Goal: Task Accomplishment & Management: Use online tool/utility

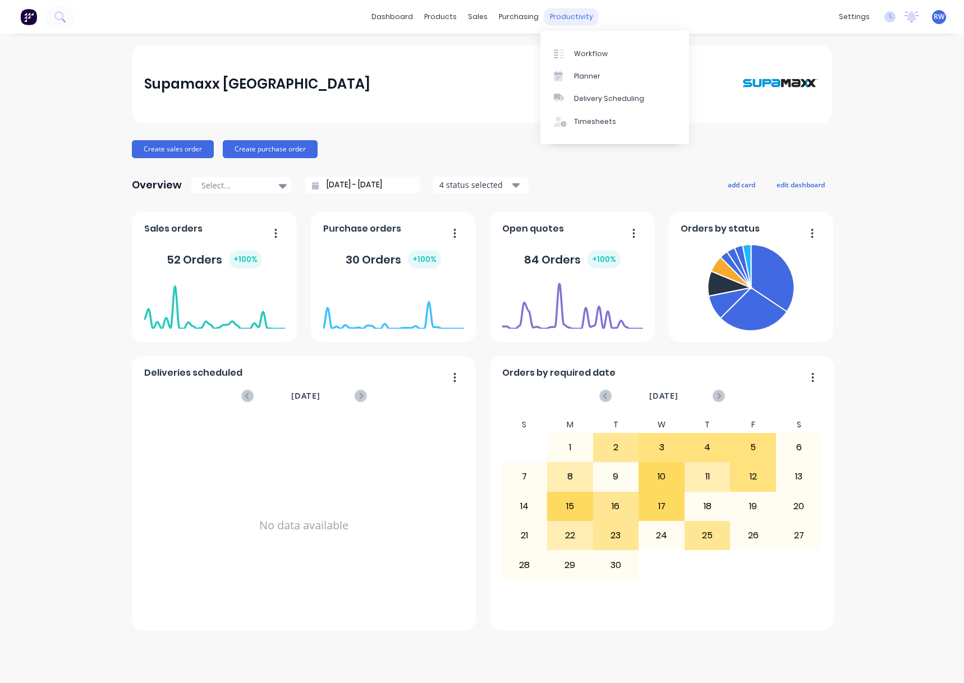
click at [550, 17] on div "productivity" at bounding box center [571, 16] width 54 height 17
click at [598, 76] on div "Planner" at bounding box center [587, 76] width 26 height 10
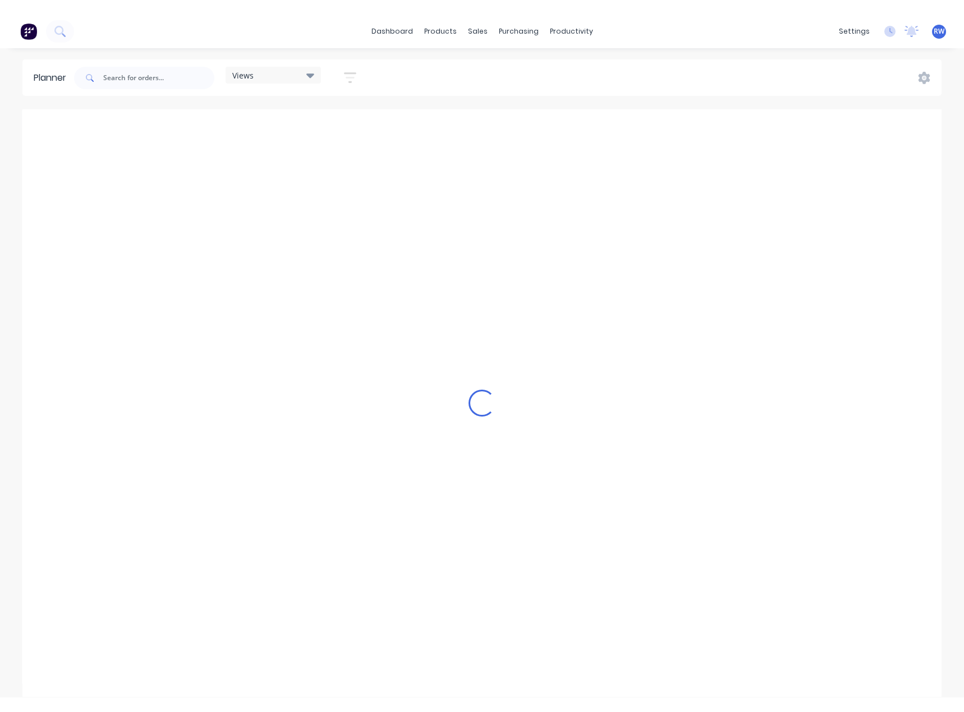
scroll to position [0, 449]
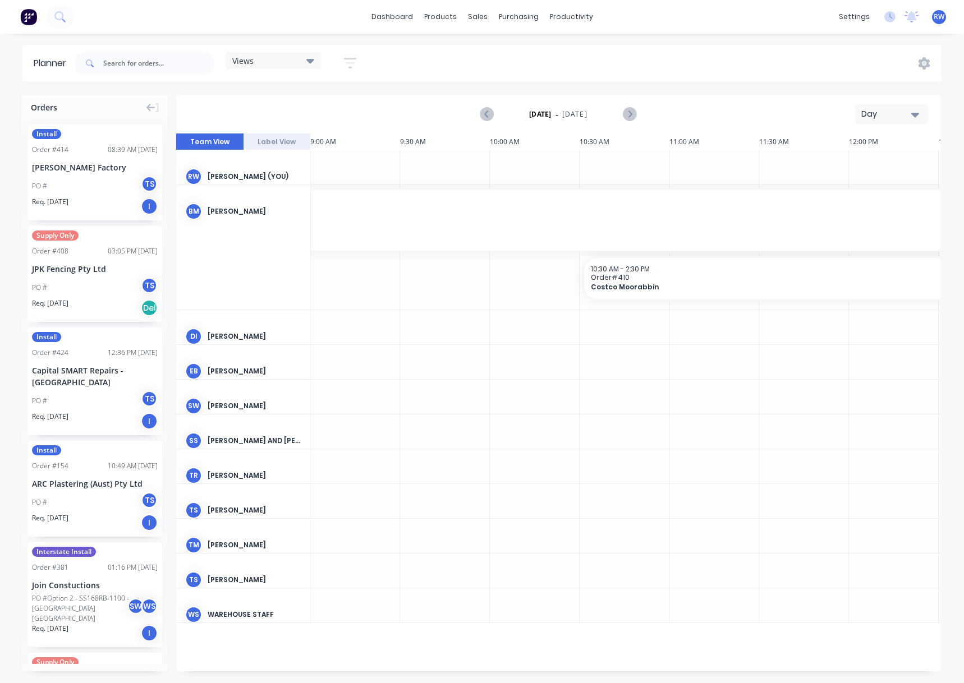
click at [899, 114] on div "Day" at bounding box center [887, 114] width 52 height 12
click at [860, 191] on div "Month" at bounding box center [871, 189] width 111 height 22
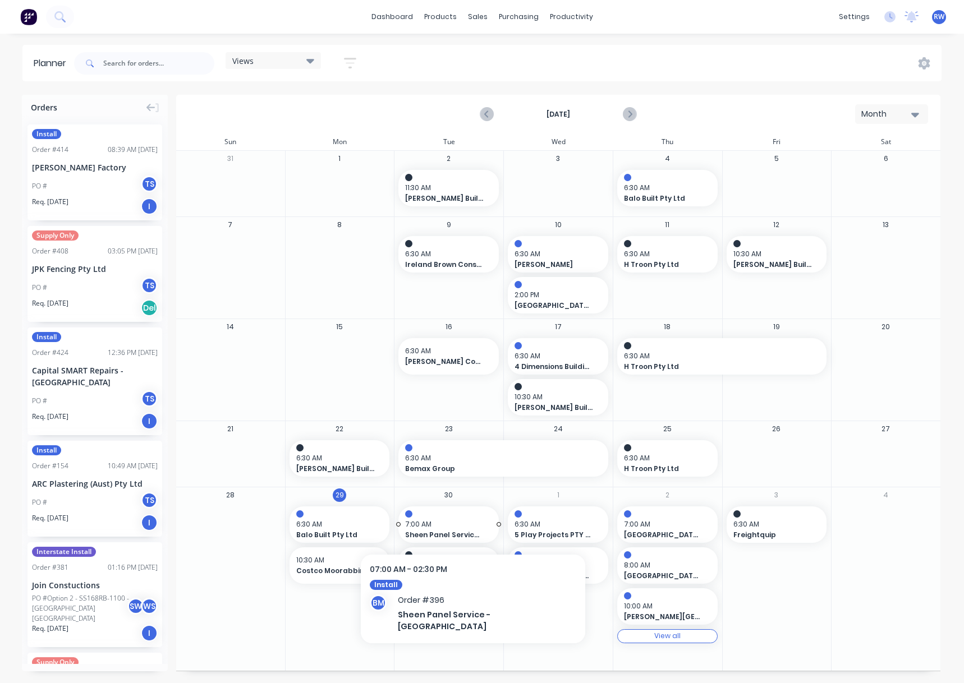
click at [445, 523] on span "7:00 AM" at bounding box center [445, 524] width 81 height 10
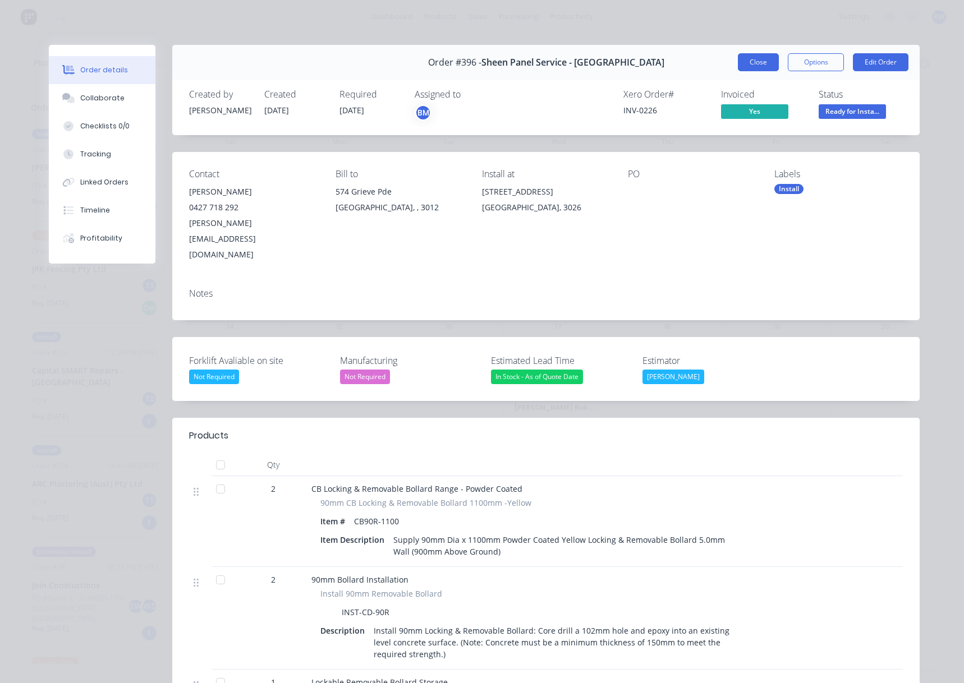
click at [738, 63] on button "Close" at bounding box center [758, 62] width 41 height 18
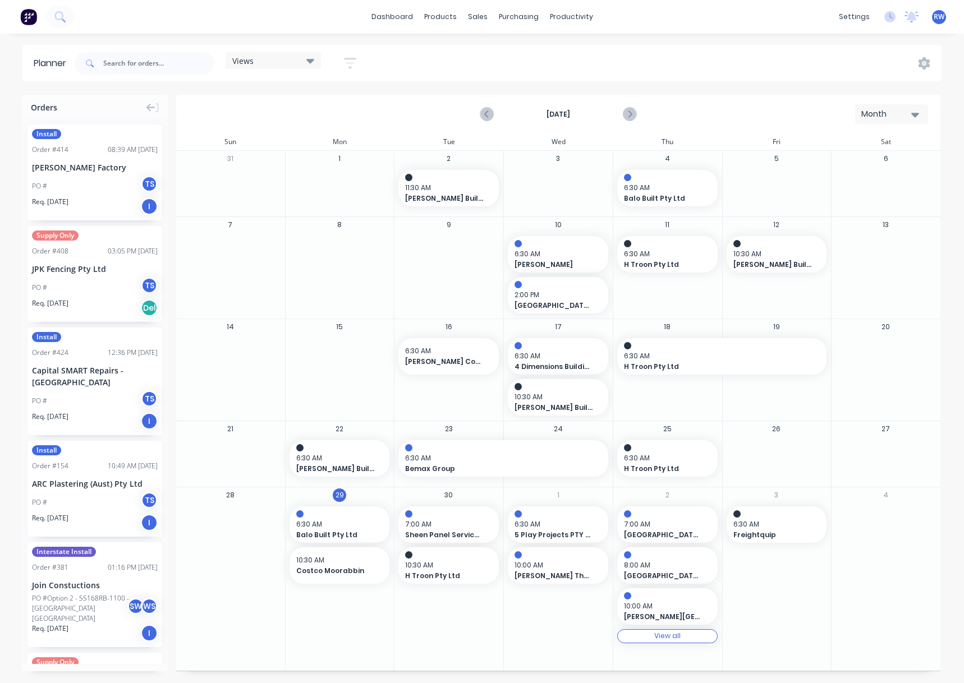
click at [79, 381] on div "Capital SMART Repairs - [GEOGRAPHIC_DATA]" at bounding box center [95, 377] width 126 height 24
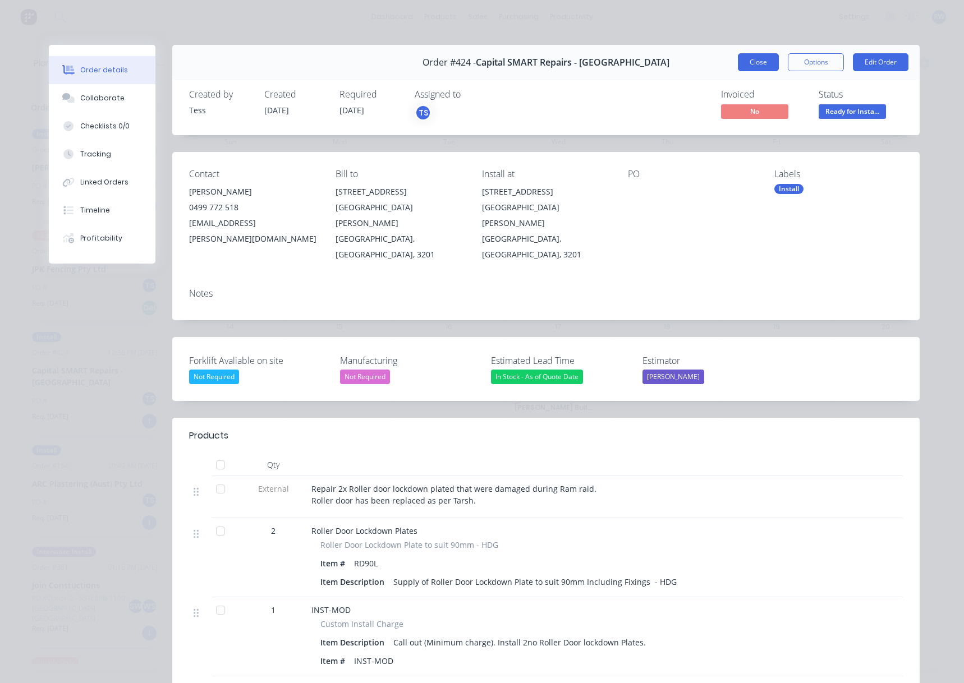
click at [757, 63] on button "Close" at bounding box center [758, 62] width 41 height 18
